Goal: Task Accomplishment & Management: Manage account settings

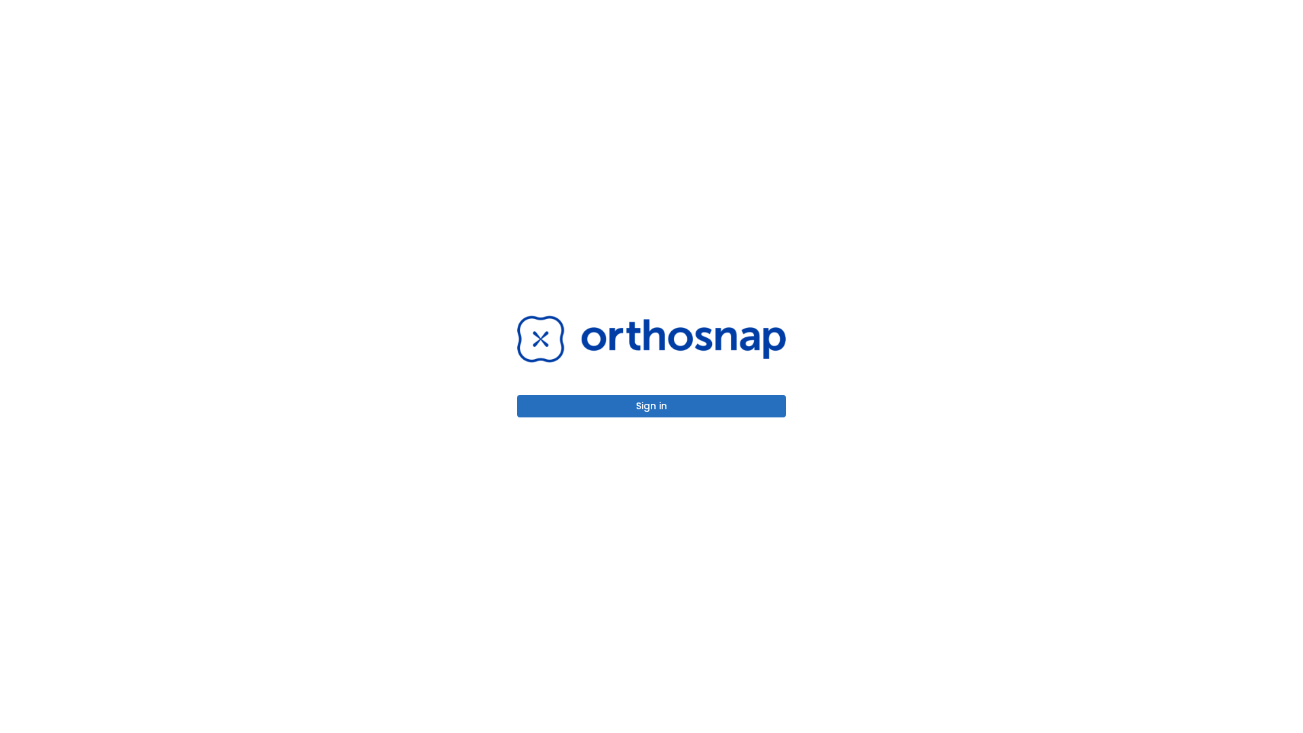
click at [651, 406] on button "Sign in" at bounding box center [651, 406] width 269 height 22
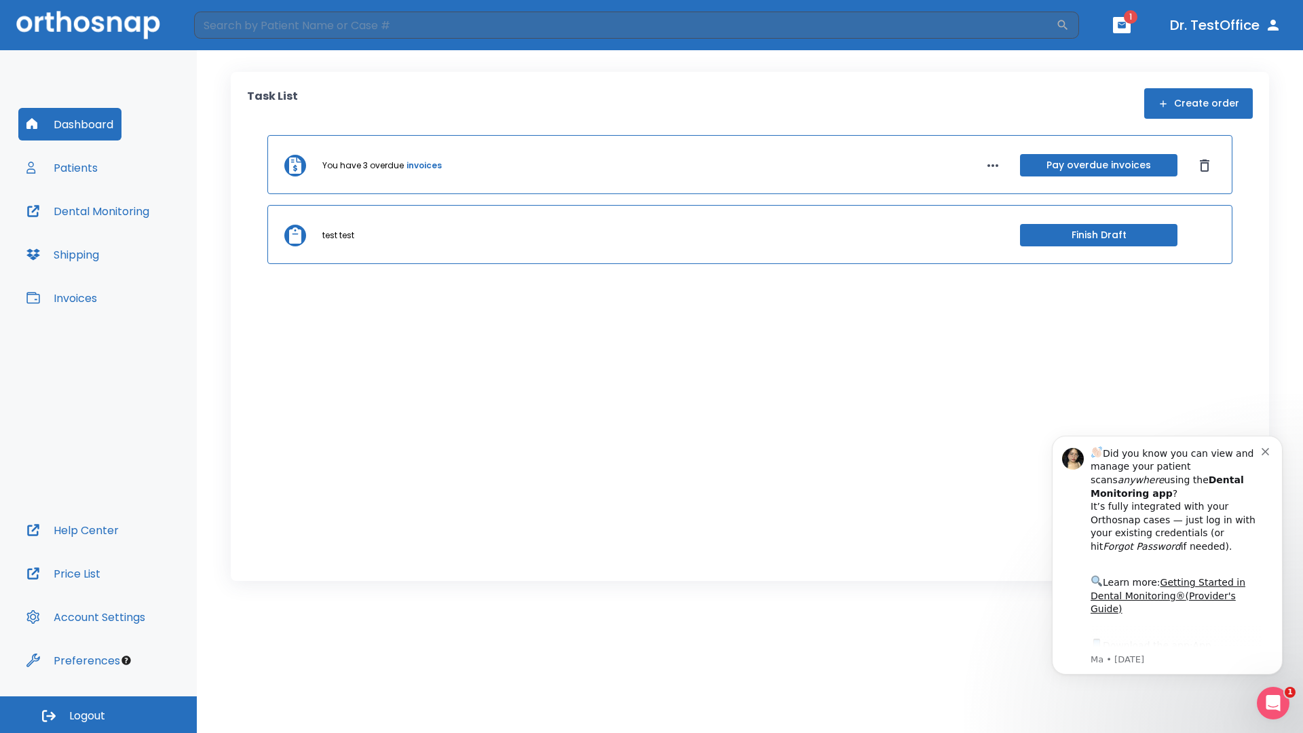
click at [98, 715] on span "Logout" at bounding box center [87, 715] width 36 height 15
